Goal: Navigation & Orientation: Find specific page/section

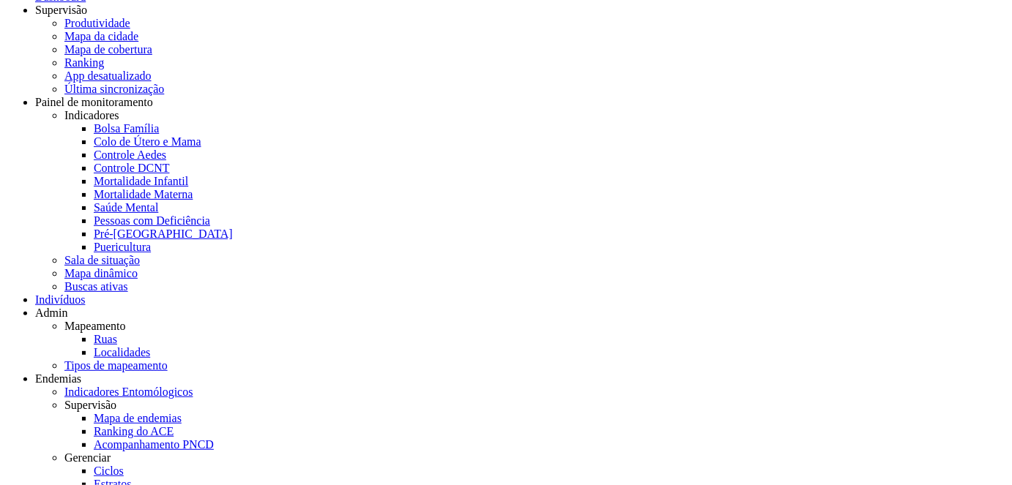
scroll to position [52, 0]
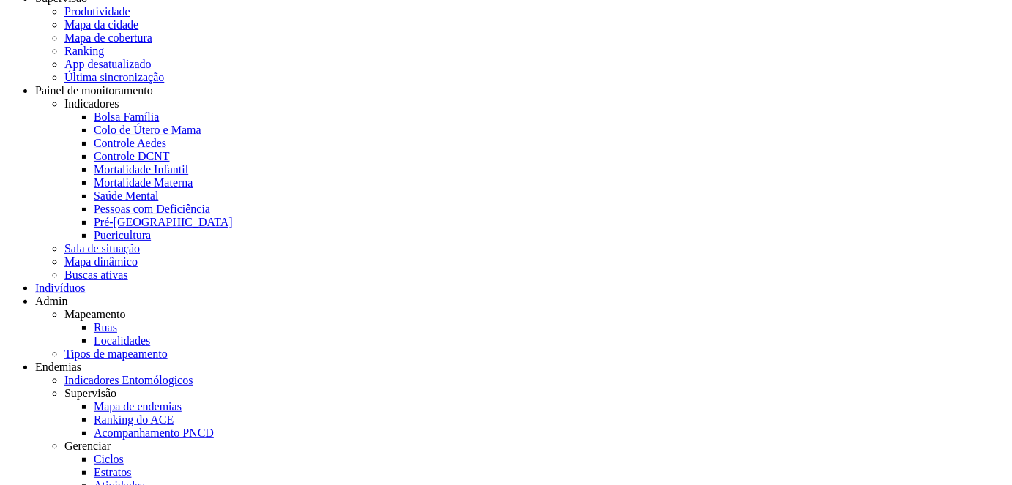
drag, startPoint x: 152, startPoint y: 78, endPoint x: 218, endPoint y: 85, distance: 66.3
drag, startPoint x: 611, startPoint y: 280, endPoint x: 678, endPoint y: 342, distance: 91.2
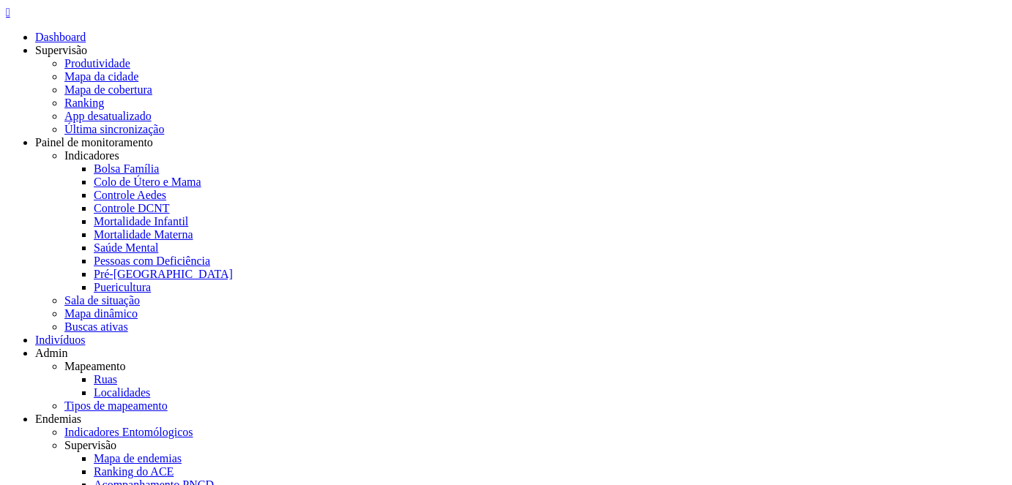
scroll to position [44, 0]
